Goal: Task Accomplishment & Management: Use online tool/utility

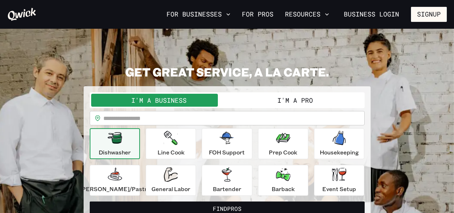
scroll to position [36, 0]
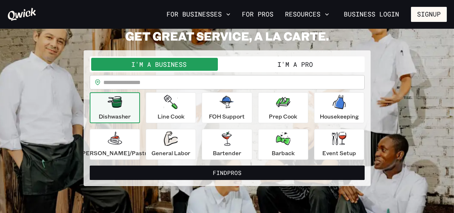
click at [273, 65] on button "I'm a Pro" at bounding box center [295, 64] width 136 height 13
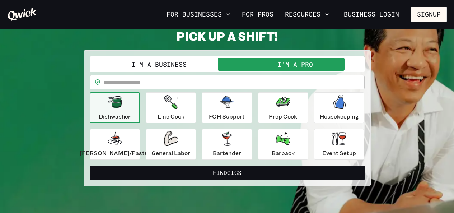
click at [207, 83] on input "text" at bounding box center [233, 82] width 261 height 14
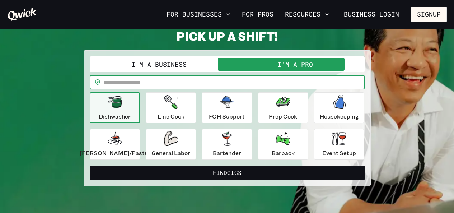
type input "*****"
click at [90, 166] on button "Find Gigs" at bounding box center [227, 173] width 275 height 14
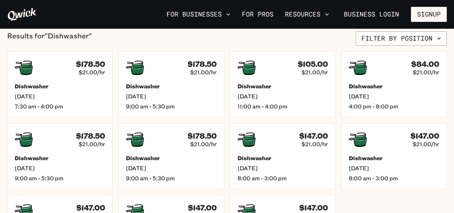
scroll to position [180, 0]
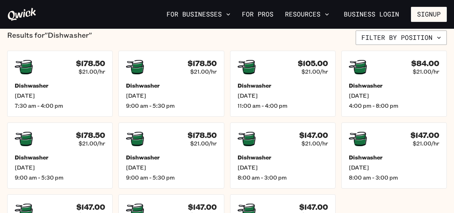
scroll to position [36, 0]
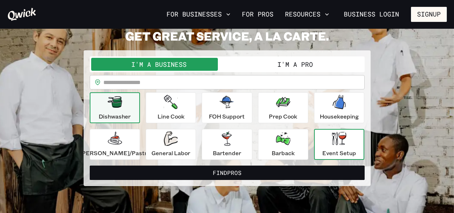
click at [332, 145] on icon "button" at bounding box center [339, 138] width 14 height 13
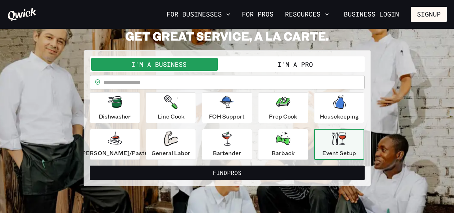
click at [257, 64] on button "I'm a Pro" at bounding box center [295, 64] width 136 height 13
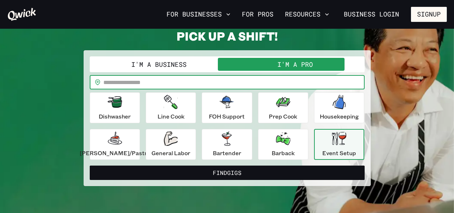
click at [167, 82] on input "text" at bounding box center [233, 82] width 261 height 14
type input "*****"
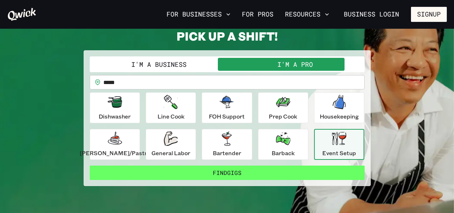
click at [275, 167] on button "Find Gigs" at bounding box center [227, 173] width 275 height 14
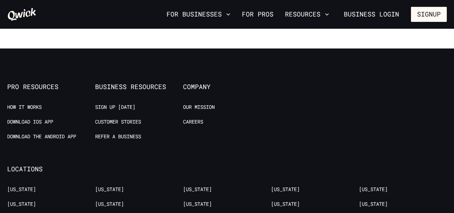
scroll to position [718, 0]
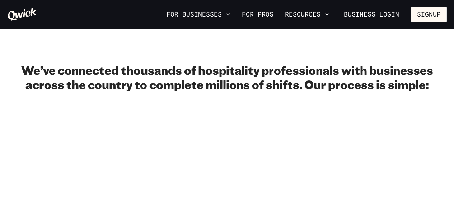
scroll to position [36, 0]
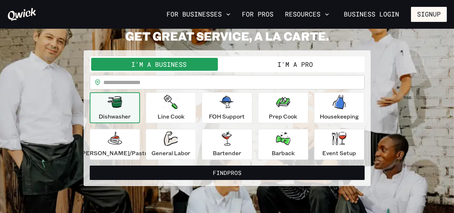
click at [255, 69] on button "I'm a Pro" at bounding box center [295, 64] width 136 height 13
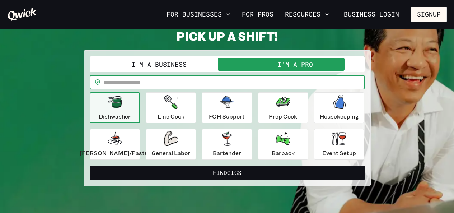
click at [207, 79] on input "text" at bounding box center [233, 82] width 261 height 14
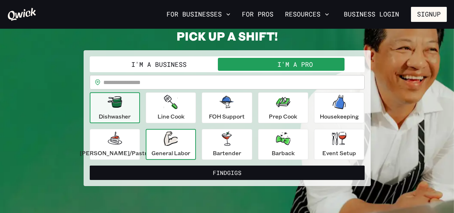
click at [189, 144] on div "General Labor" at bounding box center [171, 144] width 39 height 26
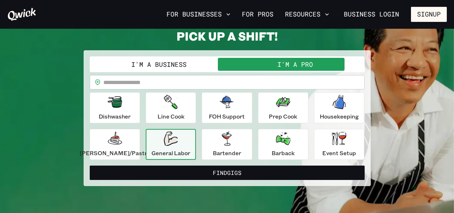
click at [169, 83] on input "text" at bounding box center [233, 82] width 261 height 14
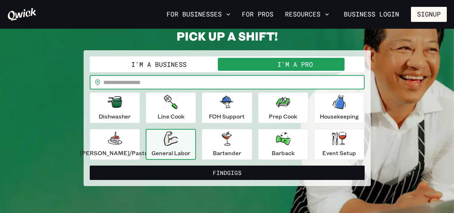
type input "*****"
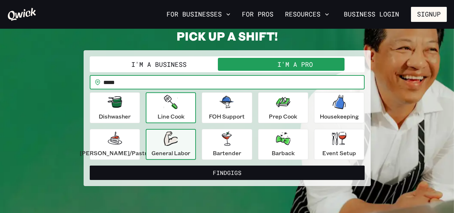
click at [90, 166] on button "Find Gigs" at bounding box center [227, 173] width 275 height 14
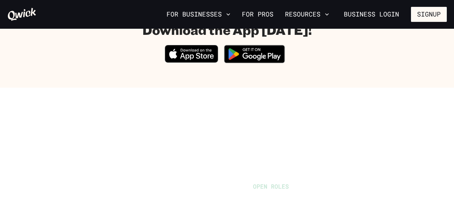
scroll to position [431, 0]
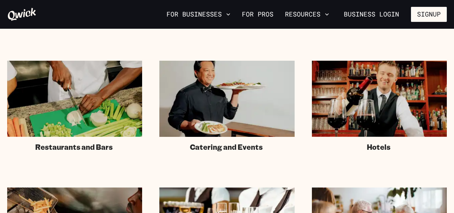
scroll to position [36, 0]
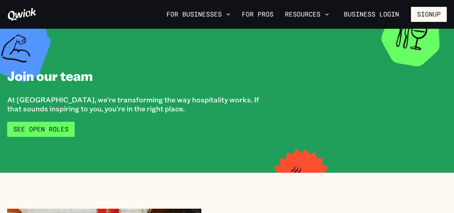
click at [34, 124] on link "See Open Roles" at bounding box center [41, 129] width 68 height 15
